Goal: Task Accomplishment & Management: Manage account settings

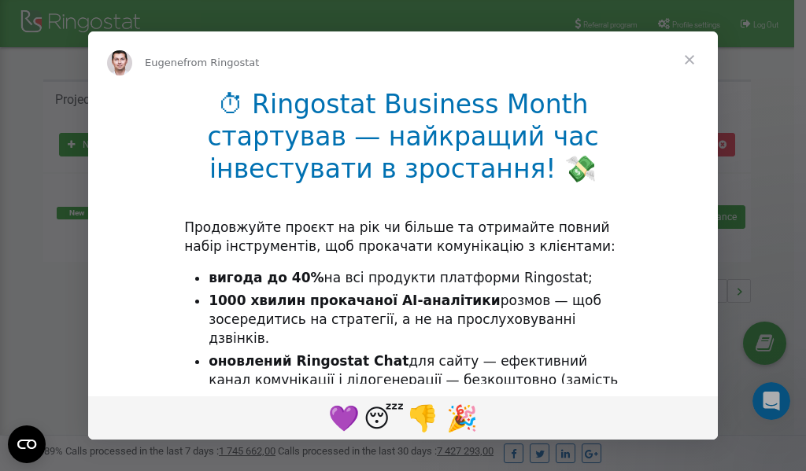
click at [326, 330] on li "1000 хвилин прокачаної AI-аналітики розмов — щоб зосередитись на стратегії, а н…" at bounding box center [414, 320] width 413 height 57
click at [676, 28] on div "Intercom messenger" at bounding box center [403, 235] width 806 height 471
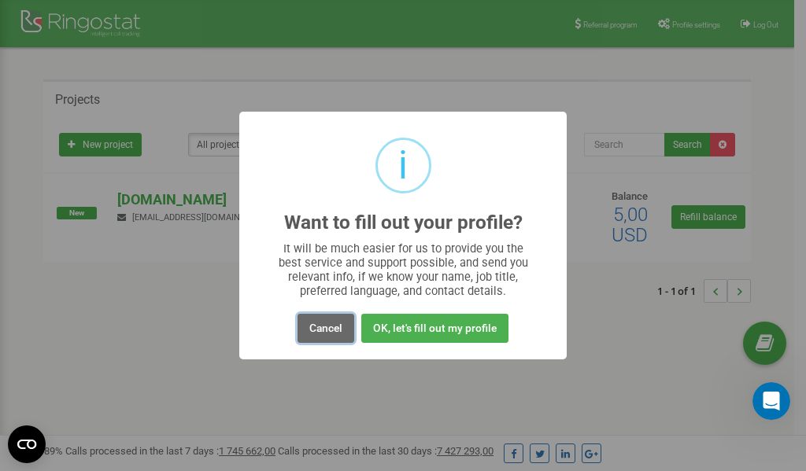
click at [325, 326] on button "Cancel" at bounding box center [325, 328] width 57 height 29
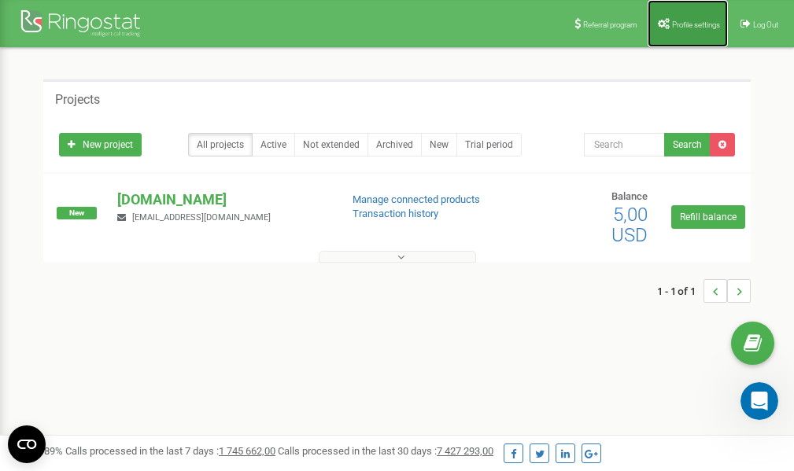
click at [672, 26] on span "Profile settings" at bounding box center [696, 24] width 48 height 9
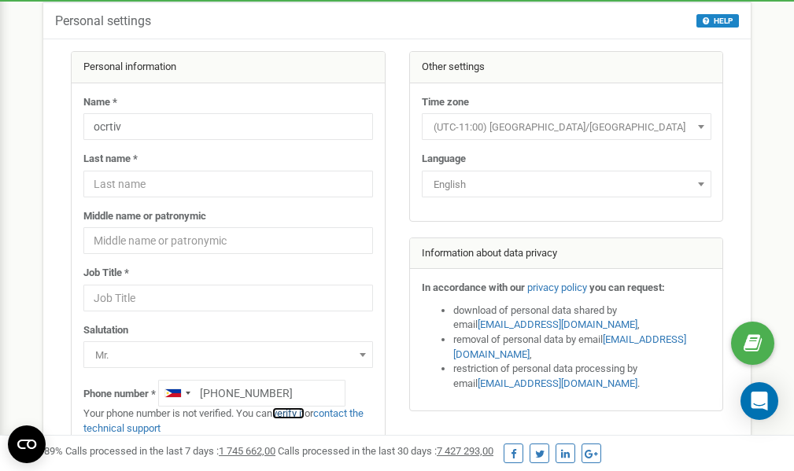
click at [294, 413] on link "verify it" at bounding box center [288, 413] width 32 height 12
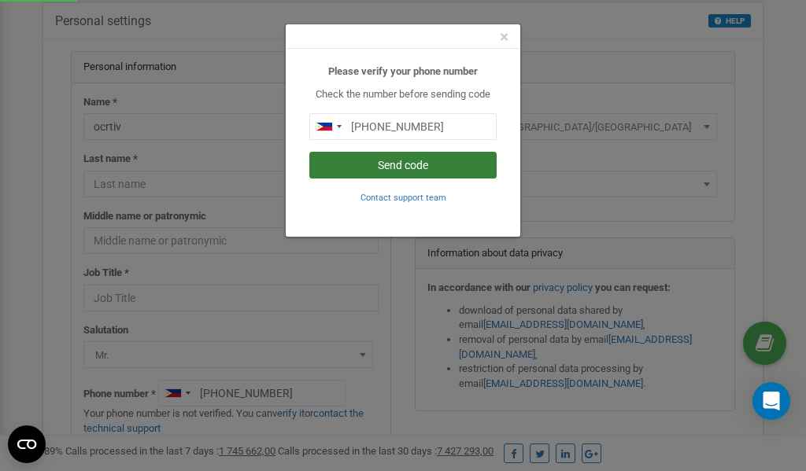
click at [400, 167] on button "Send code" at bounding box center [402, 165] width 187 height 27
